Goal: Task Accomplishment & Management: Use online tool/utility

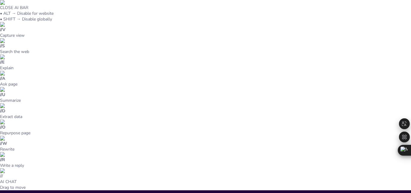
type input "Métodos de acceso a los datos y métodos de acceso Web"
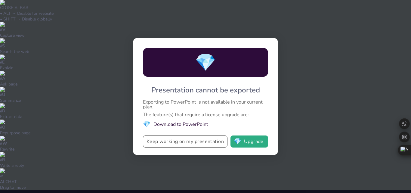
click at [179, 145] on button "Keep working on my presentation" at bounding box center [185, 141] width 84 height 12
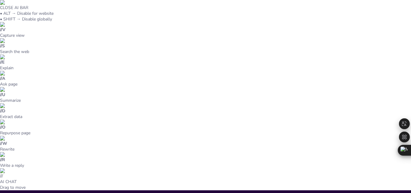
type input "Métodos de acceso a los datos y métodos de acceso Web"
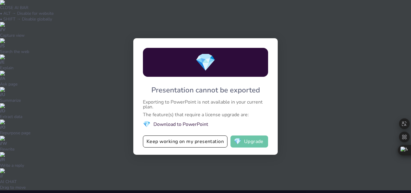
click at [248, 139] on button "💎 Upgrade" at bounding box center [249, 141] width 38 height 12
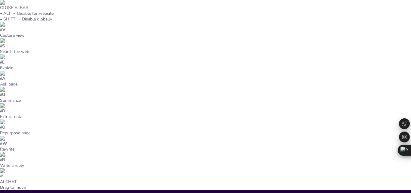
scroll to position [1, 0]
